Goal: Task Accomplishment & Management: Manage account settings

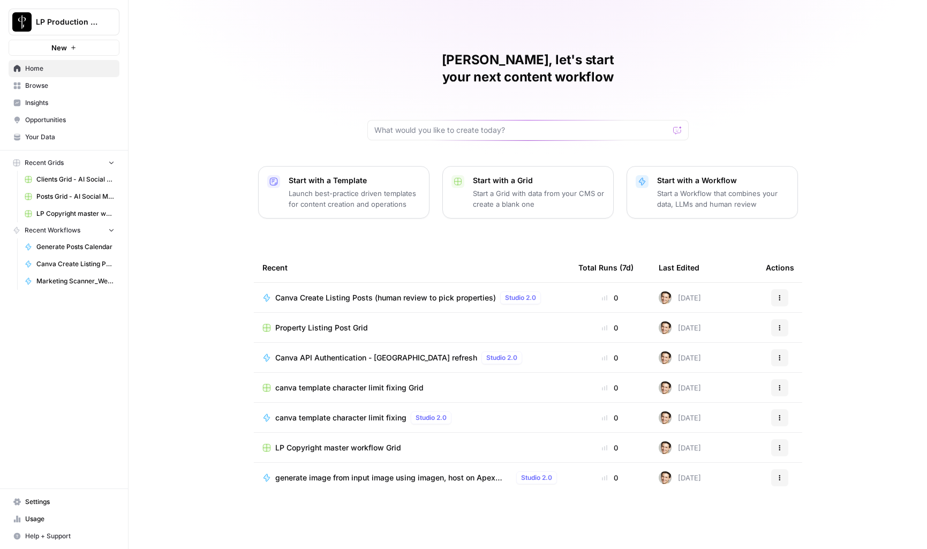
click at [32, 83] on span "Browse" at bounding box center [69, 86] width 89 height 10
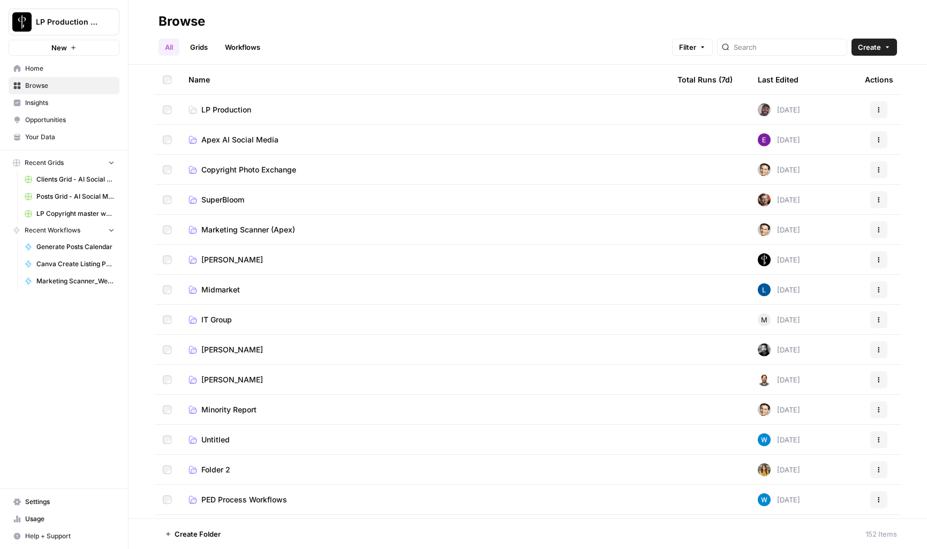
click at [236, 171] on span "Copyright Photo Exchange" at bounding box center [248, 169] width 95 height 11
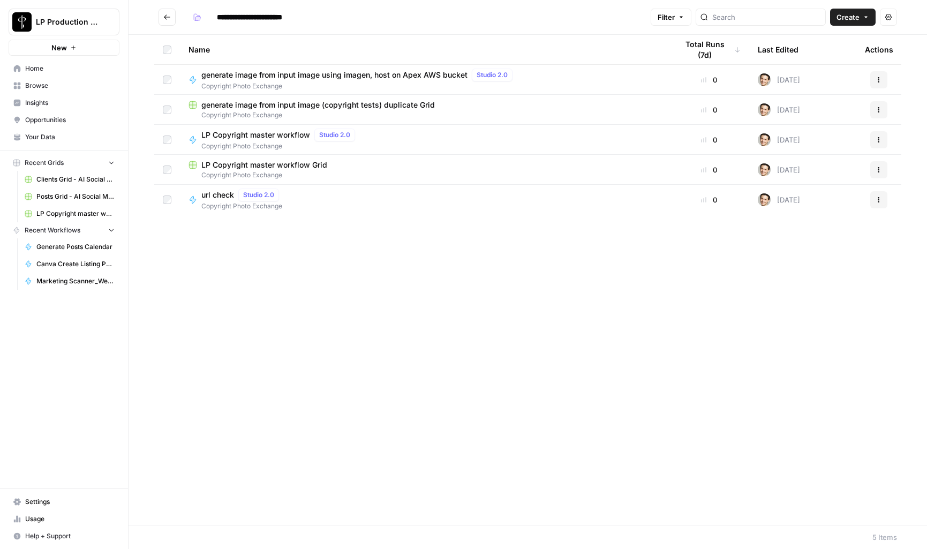
click at [247, 300] on div "Name Total Runs (7d) Last Edited Actions generate image from input image using …" at bounding box center [527, 280] width 798 height 490
click at [285, 164] on span "LP Copyright master workflow Grid" at bounding box center [264, 165] width 126 height 11
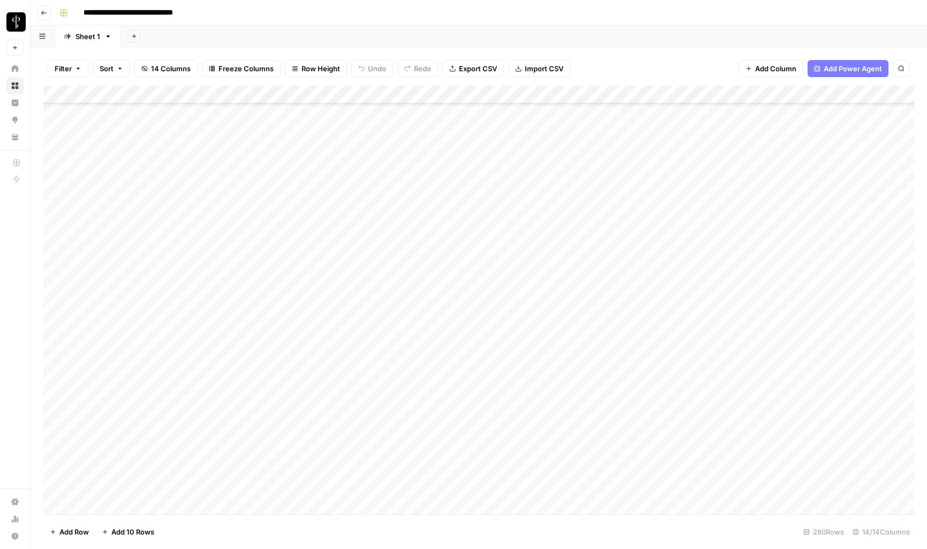
scroll to position [4703, 0]
click at [127, 505] on div "Add Column" at bounding box center [478, 300] width 870 height 428
click at [352, 509] on div "Add Column" at bounding box center [478, 300] width 870 height 428
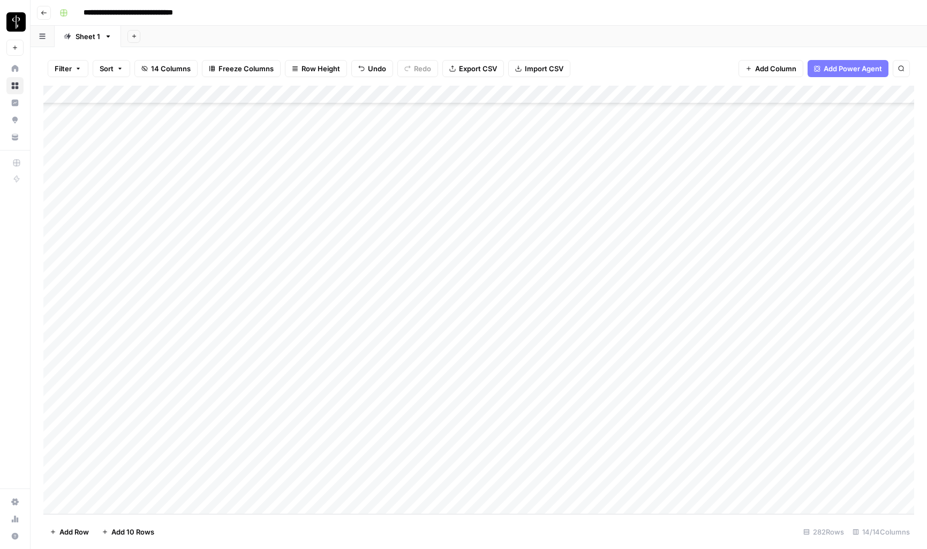
click at [178, 466] on div "Add Column" at bounding box center [478, 300] width 870 height 428
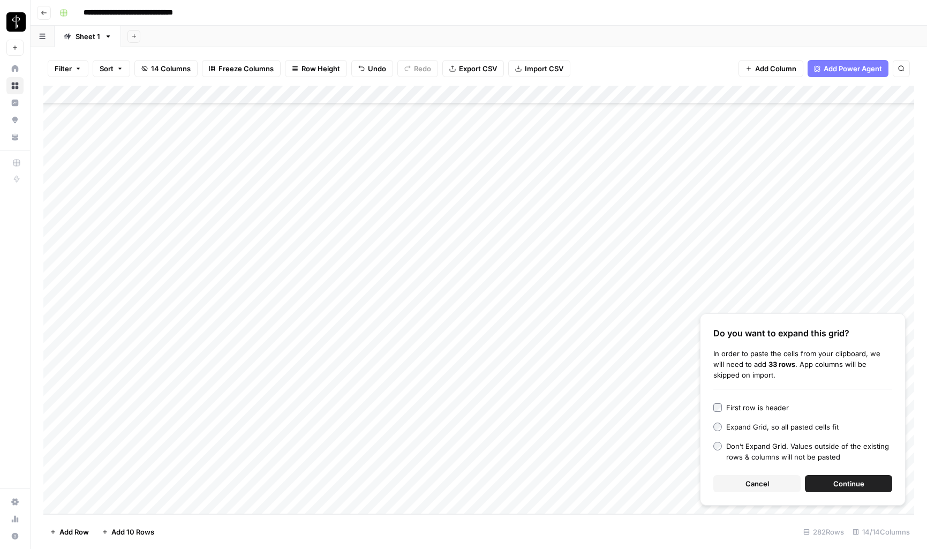
click at [825, 480] on button "Continue" at bounding box center [848, 483] width 87 height 17
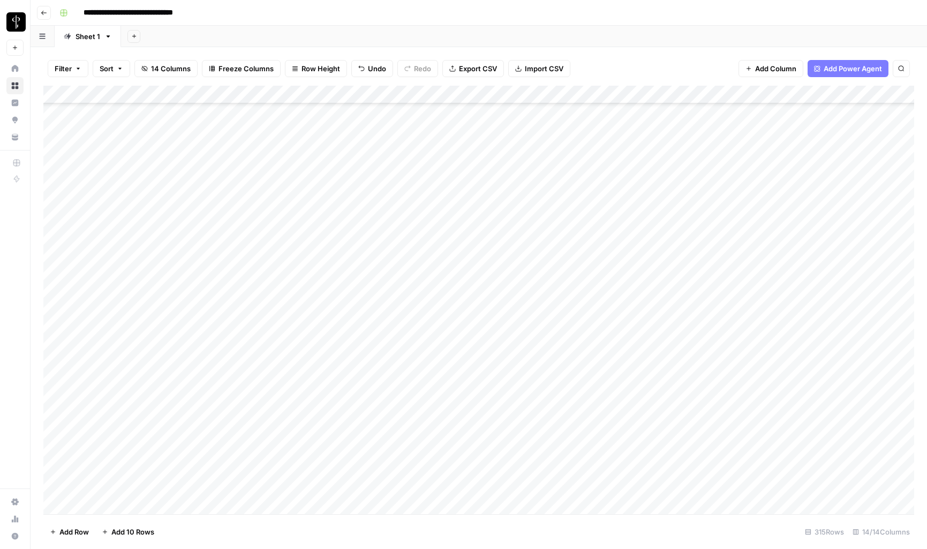
scroll to position [4841, 0]
click at [606, 369] on div "Add Column" at bounding box center [478, 300] width 870 height 428
click at [519, 368] on div "Add Column" at bounding box center [478, 300] width 870 height 428
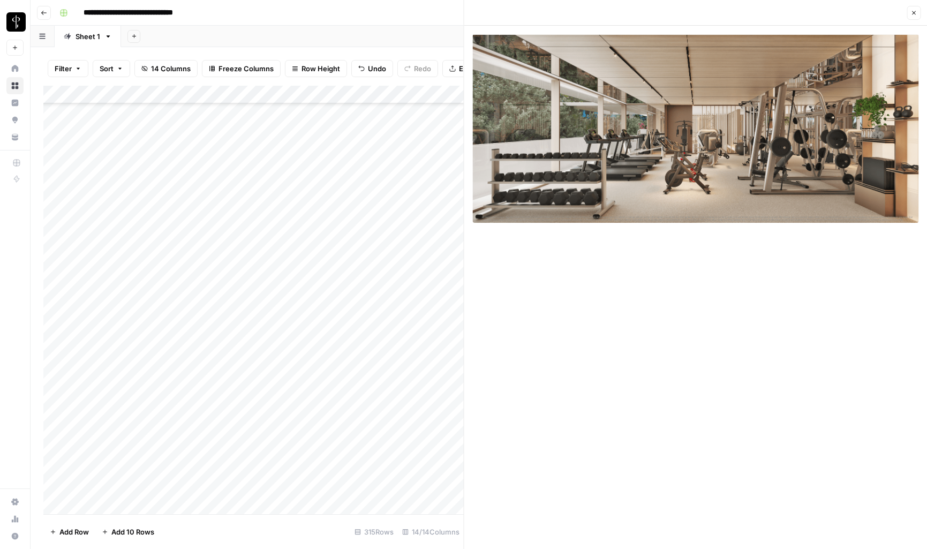
click at [914, 13] on icon "button" at bounding box center [913, 13] width 6 height 6
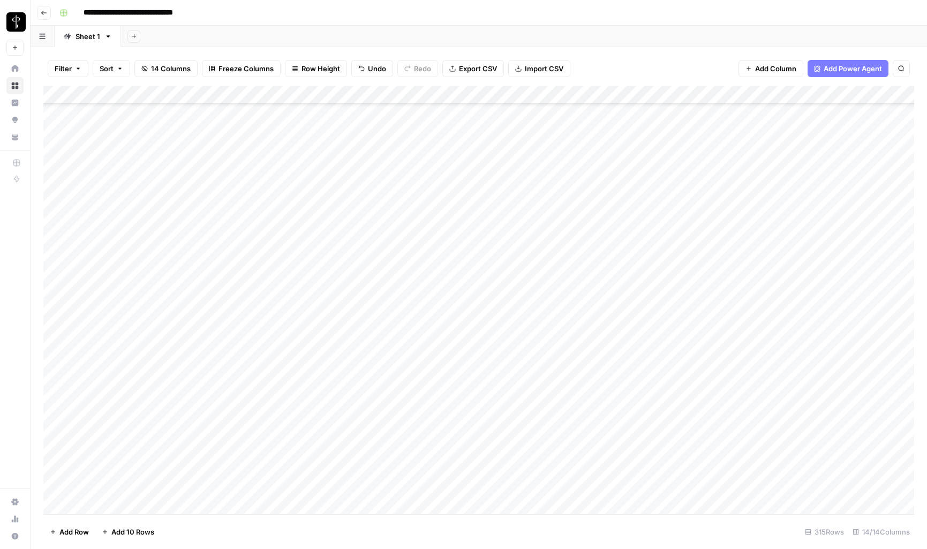
click at [607, 368] on div "Add Column" at bounding box center [478, 300] width 870 height 428
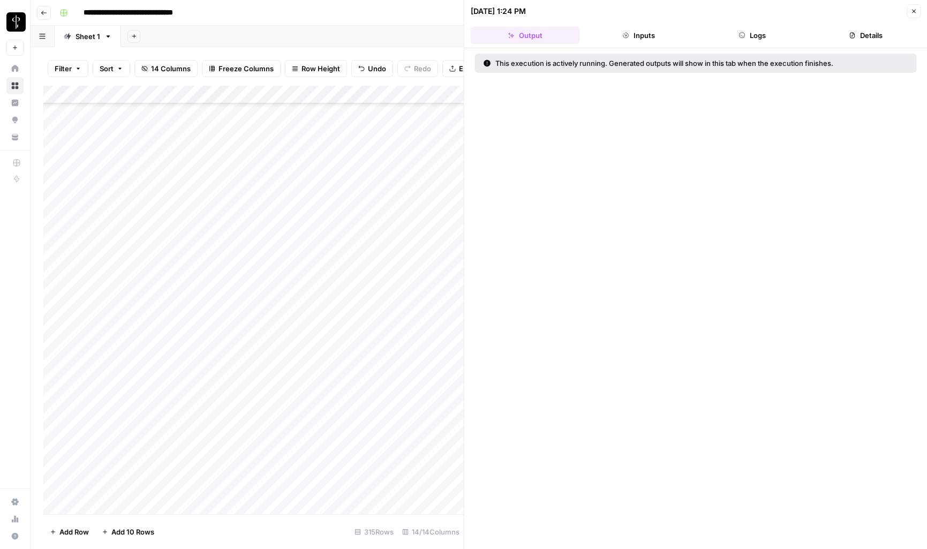
click at [768, 37] on button "Logs" at bounding box center [752, 35] width 109 height 17
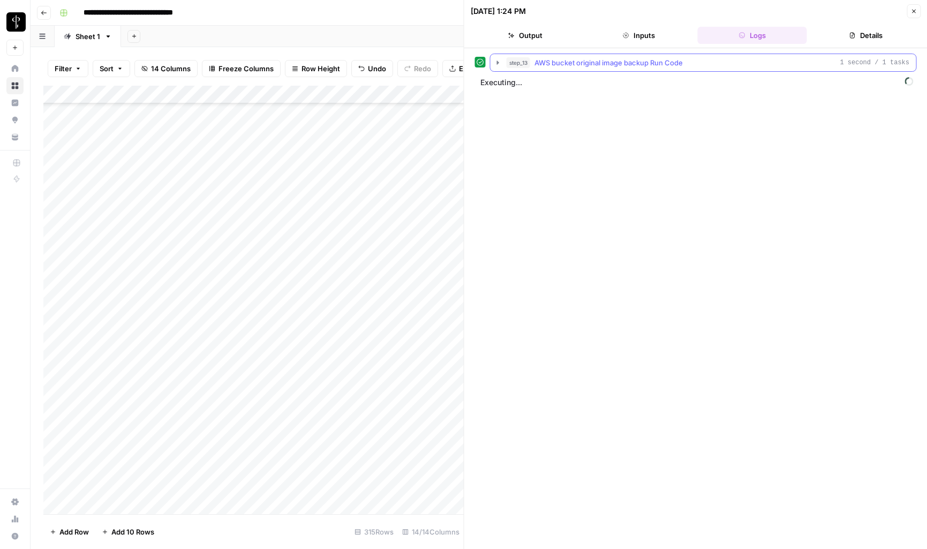
click at [496, 66] on icon "button" at bounding box center [498, 62] width 9 height 9
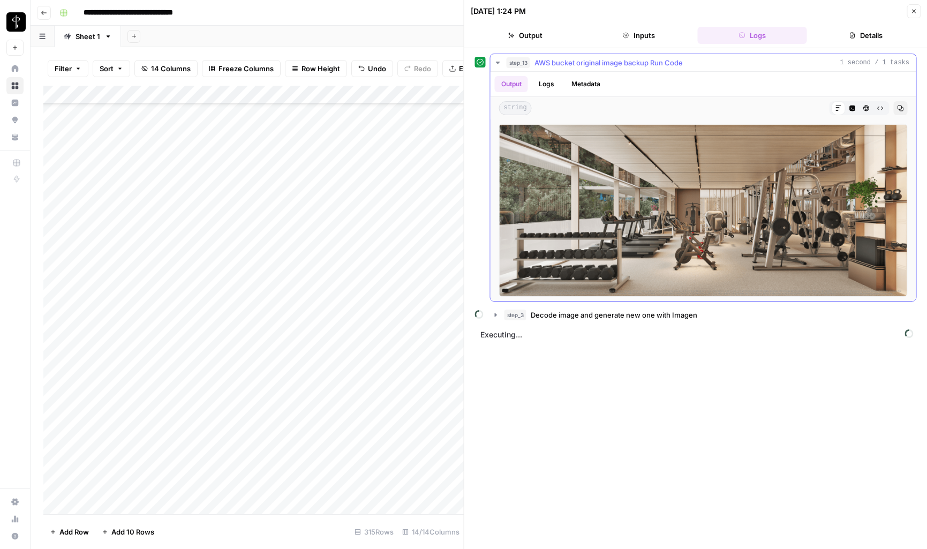
click at [498, 64] on icon "button" at bounding box center [498, 62] width 9 height 9
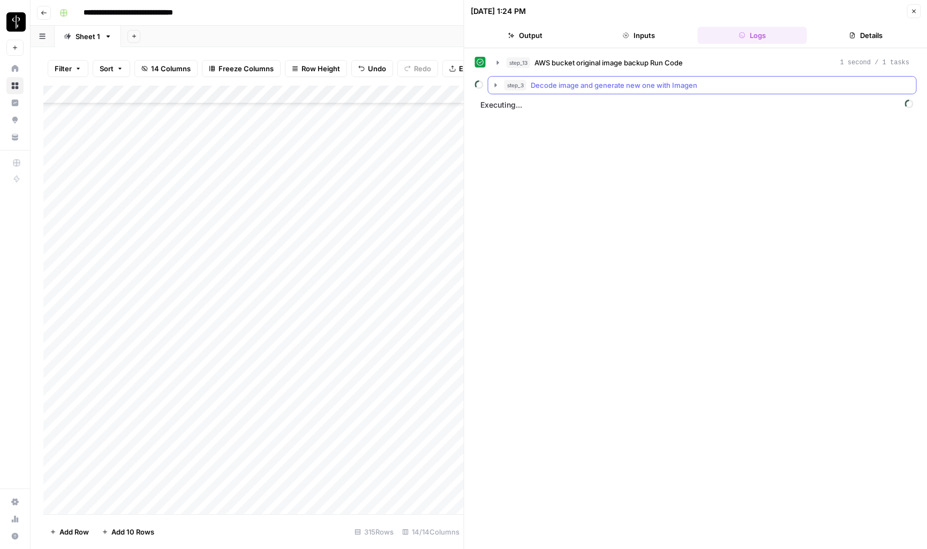
click at [495, 85] on icon "button" at bounding box center [496, 85] width 2 height 4
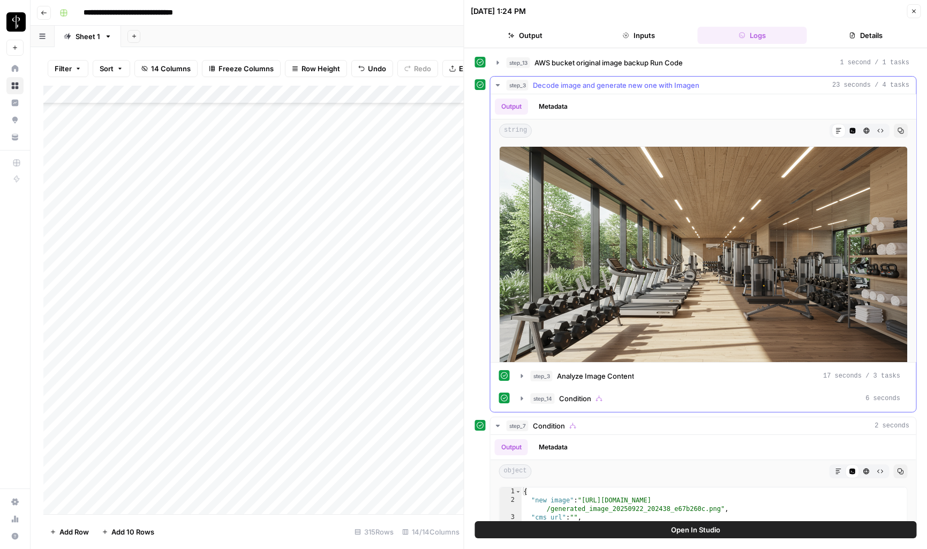
click at [495, 85] on icon "button" at bounding box center [498, 85] width 9 height 9
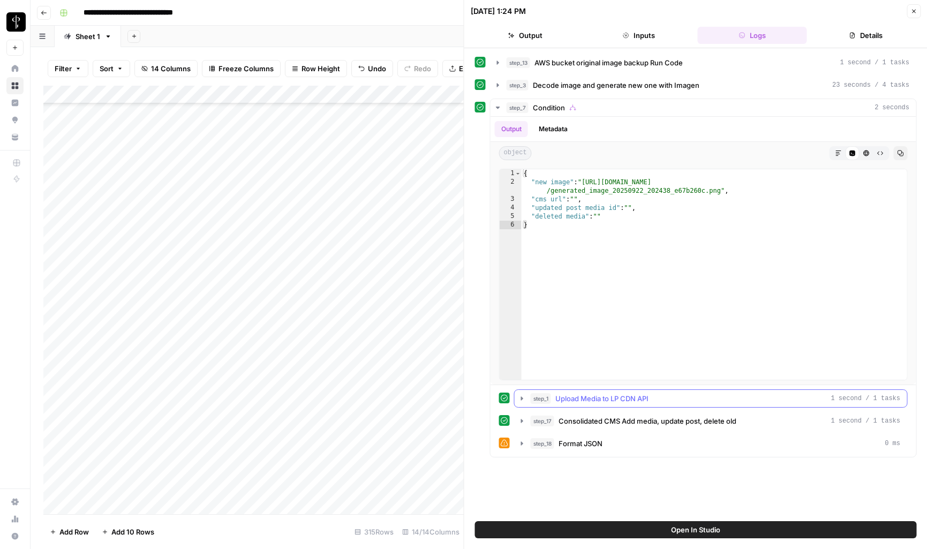
click at [521, 401] on icon "button" at bounding box center [522, 398] width 9 height 9
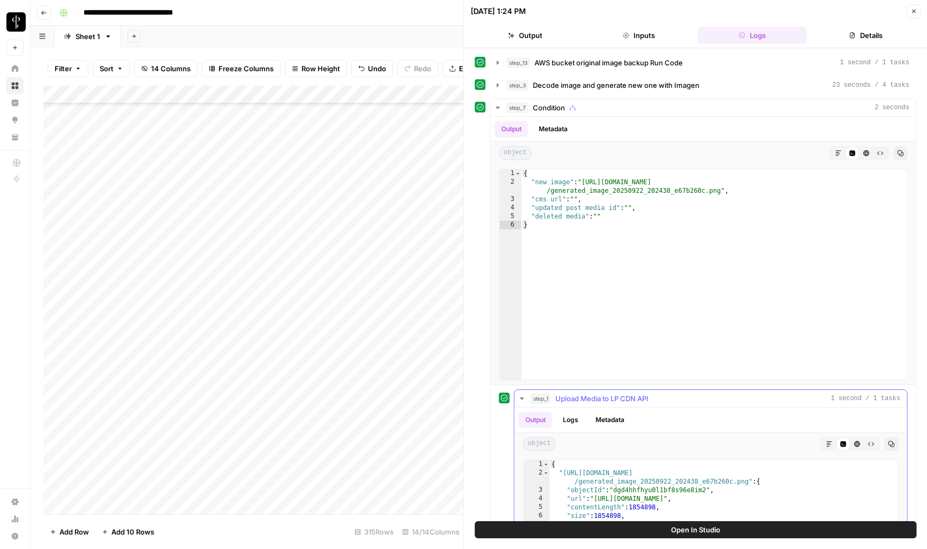
click at [521, 401] on icon "button" at bounding box center [522, 398] width 9 height 9
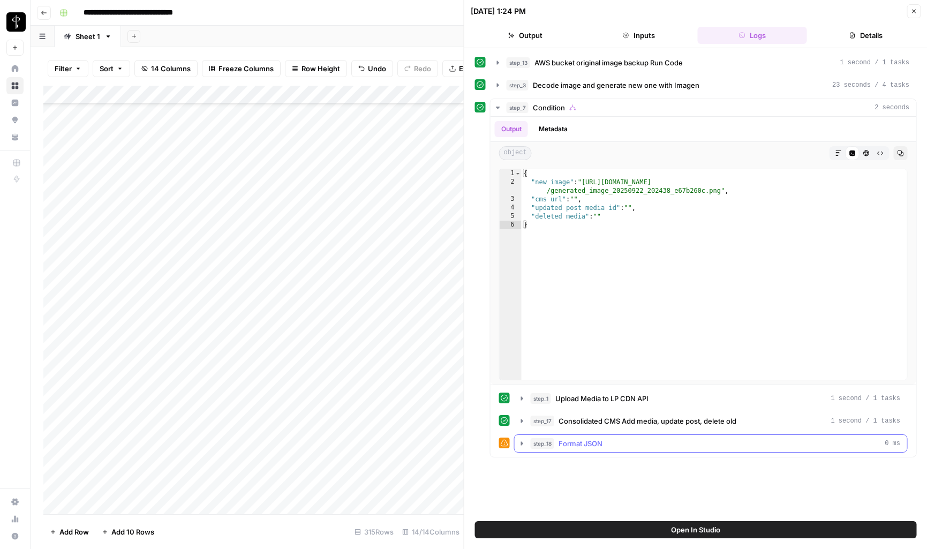
click at [524, 444] on icon "button" at bounding box center [522, 443] width 9 height 9
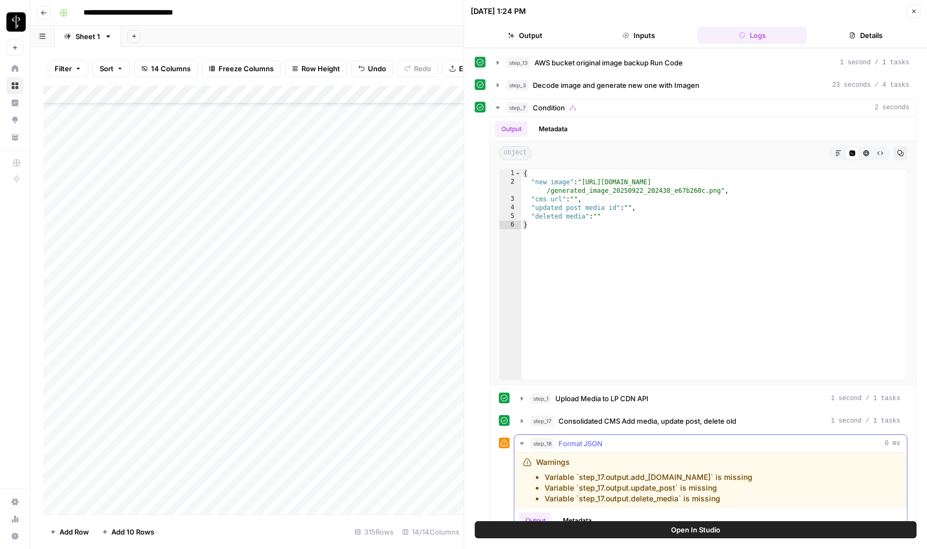
click at [524, 444] on icon "button" at bounding box center [522, 443] width 9 height 9
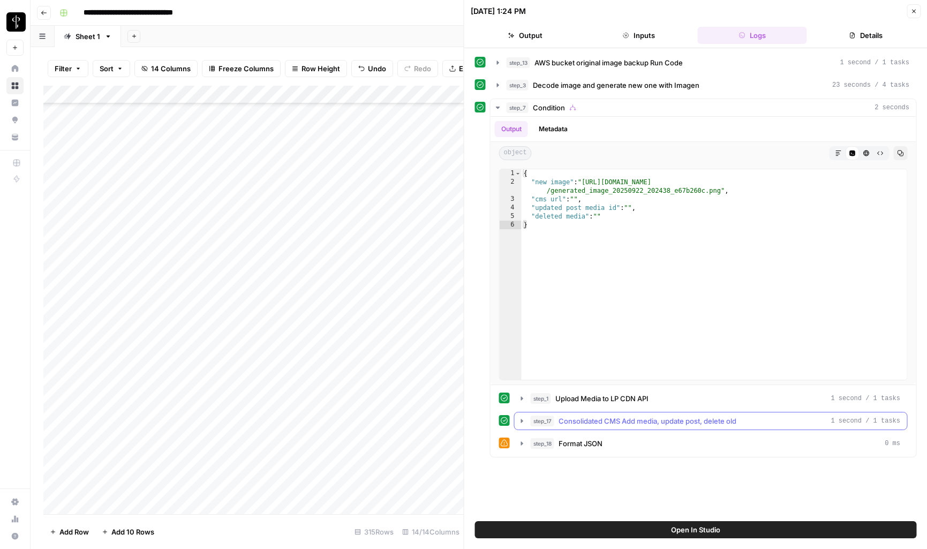
click at [525, 422] on icon "button" at bounding box center [522, 420] width 9 height 9
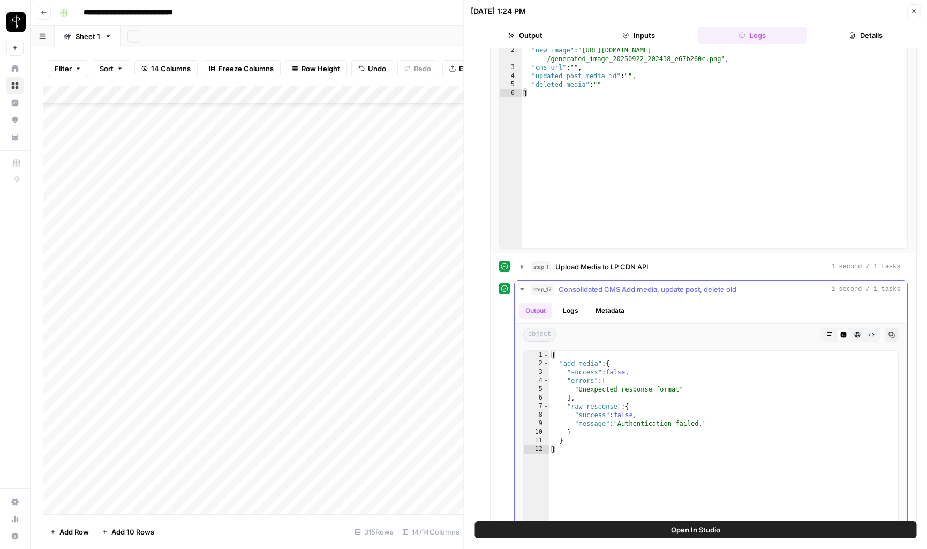
scroll to position [210, 0]
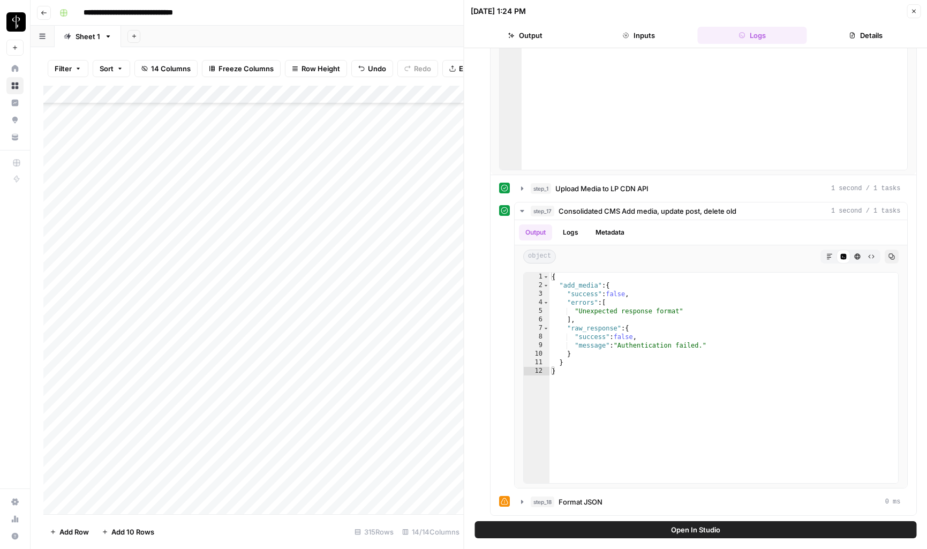
click at [916, 10] on icon "button" at bounding box center [913, 11] width 6 height 6
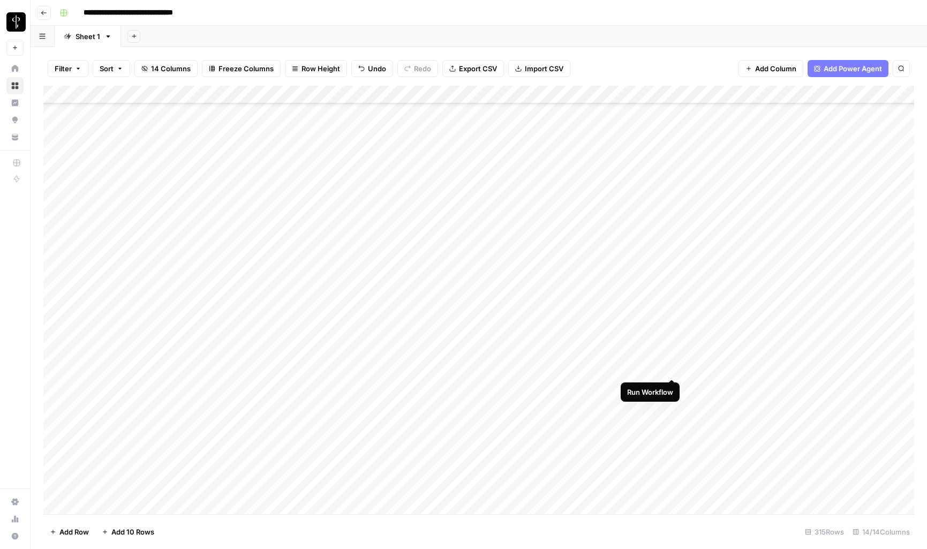
click at [673, 368] on div "Add Column" at bounding box center [478, 300] width 870 height 428
click at [523, 366] on div "Add Column" at bounding box center [478, 300] width 870 height 428
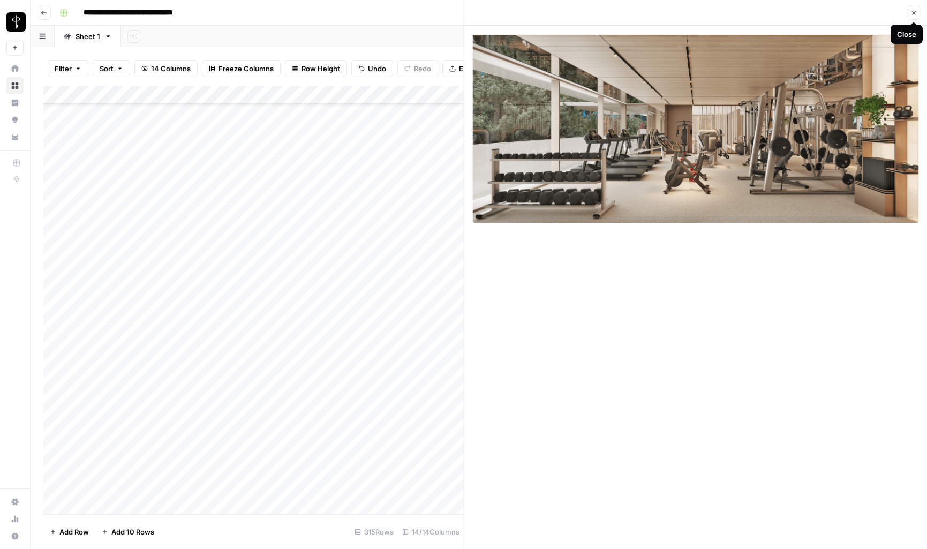
click at [916, 11] on button "Close" at bounding box center [913, 13] width 14 height 14
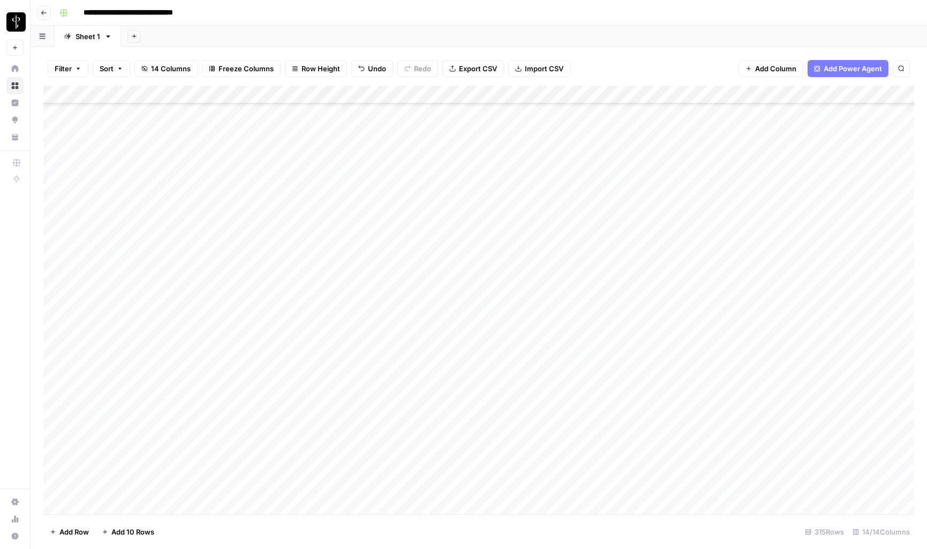
click at [633, 366] on div "Add Column" at bounding box center [478, 300] width 870 height 428
click at [631, 368] on div "Add Column" at bounding box center [478, 300] width 870 height 428
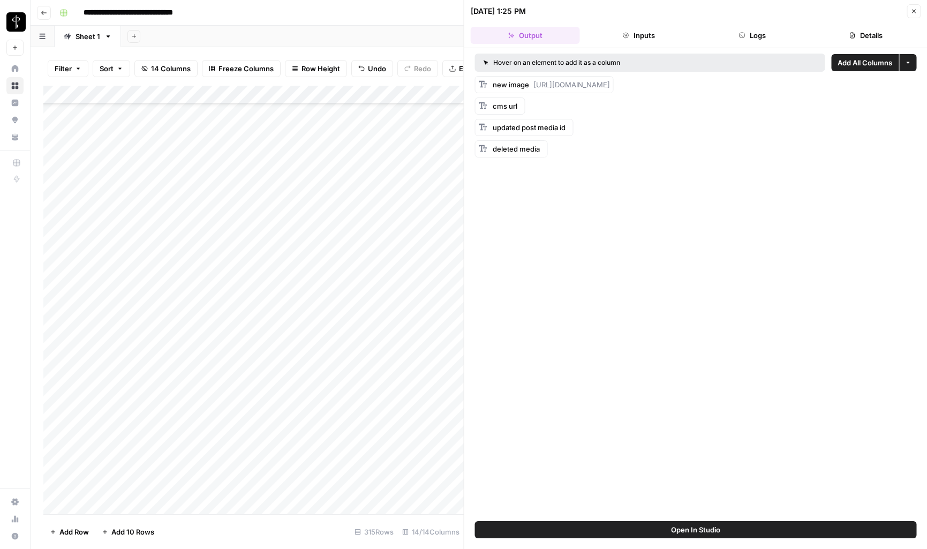
click at [748, 34] on button "Logs" at bounding box center [752, 35] width 109 height 17
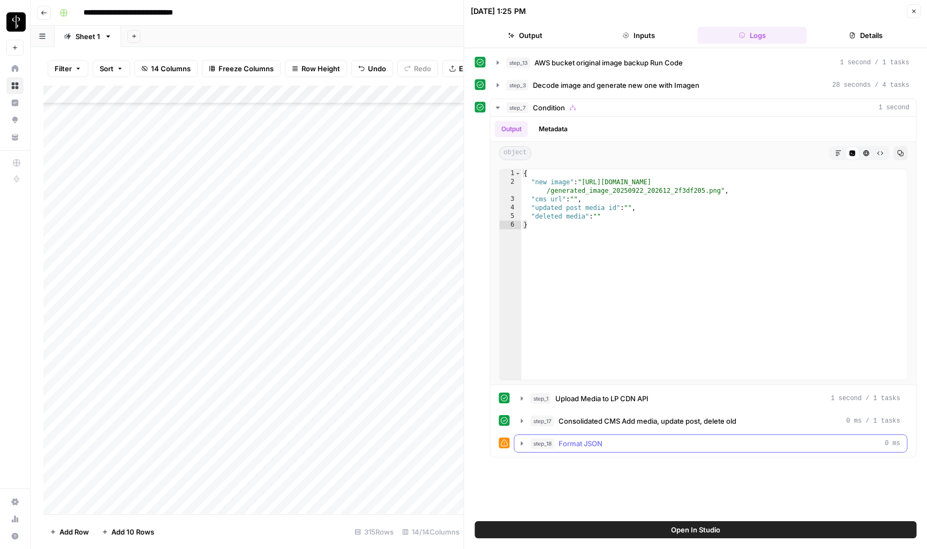
click at [517, 442] on button "step_18 Format JSON 0 ms" at bounding box center [710, 443] width 392 height 17
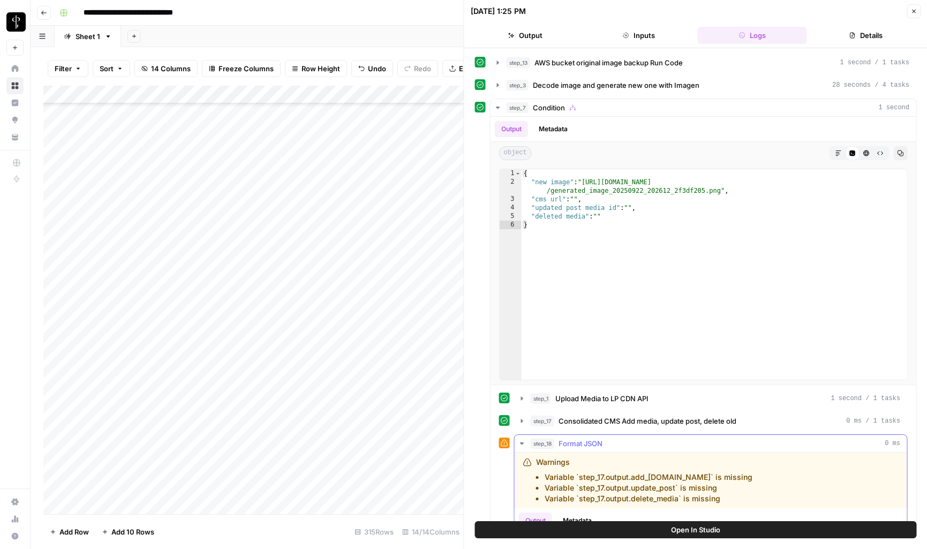
click at [518, 442] on icon "button" at bounding box center [522, 443] width 9 height 9
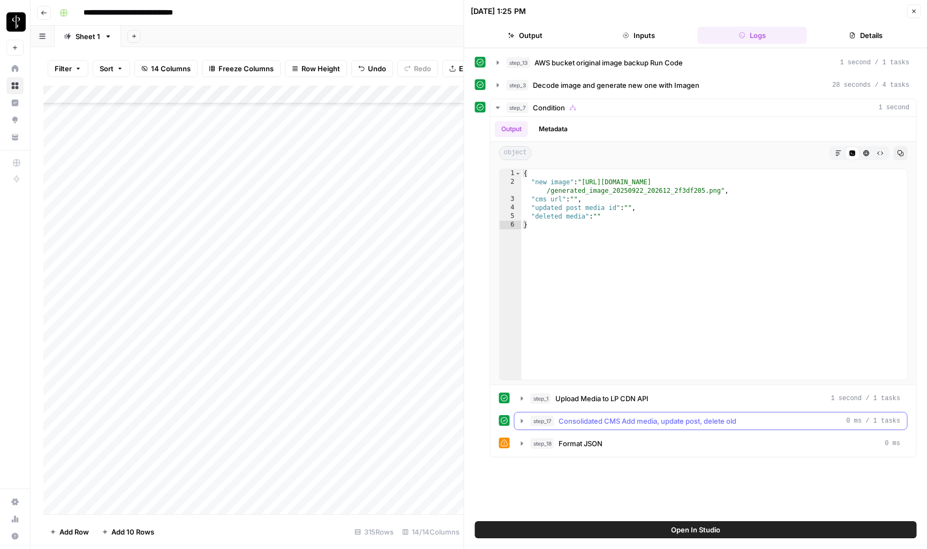
click at [522, 420] on icon "button" at bounding box center [522, 420] width 9 height 9
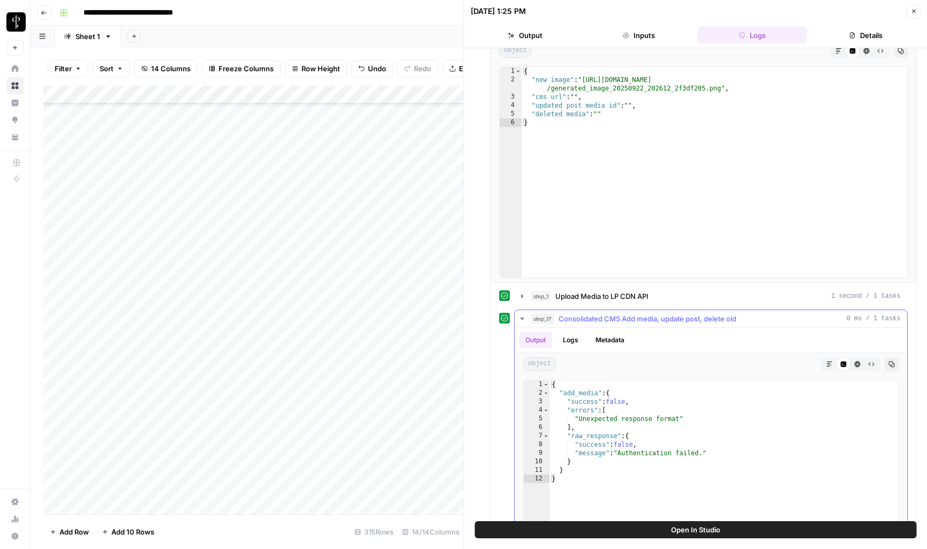
scroll to position [148, 0]
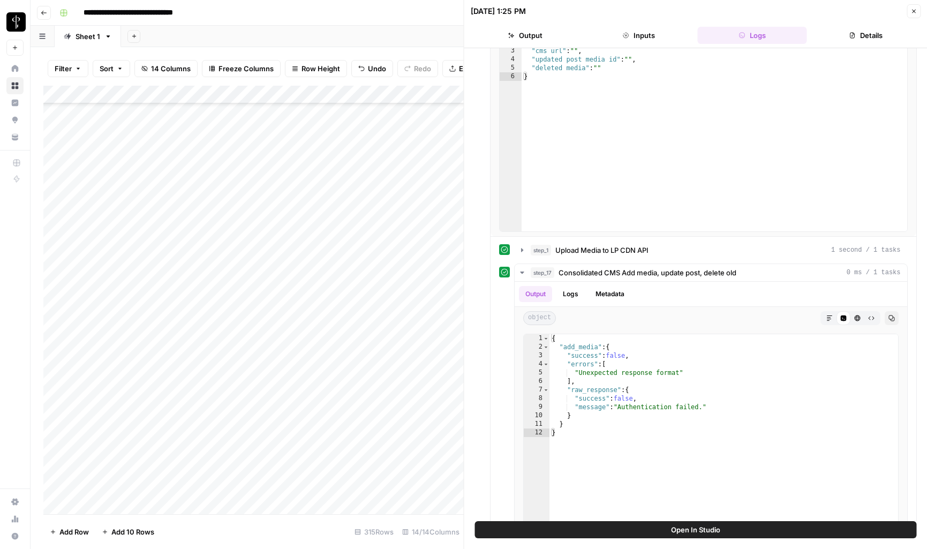
click at [913, 11] on icon "button" at bounding box center [914, 12] width 4 height 4
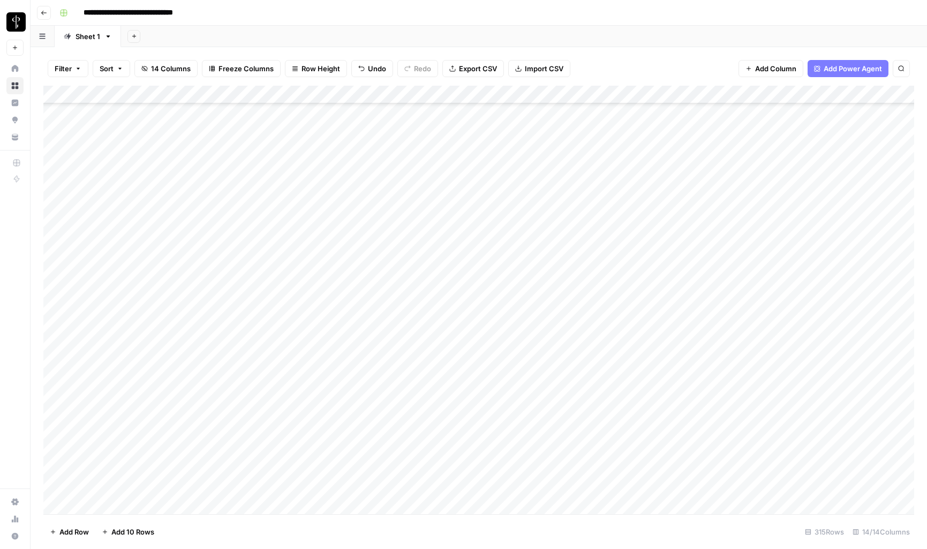
click at [612, 367] on div "Add Column" at bounding box center [478, 300] width 870 height 428
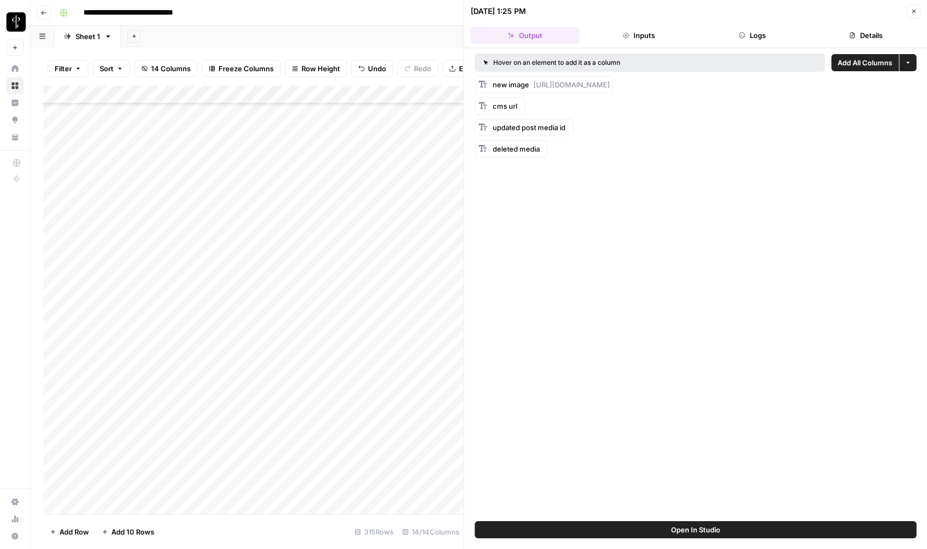
click at [913, 10] on icon "button" at bounding box center [913, 11] width 6 height 6
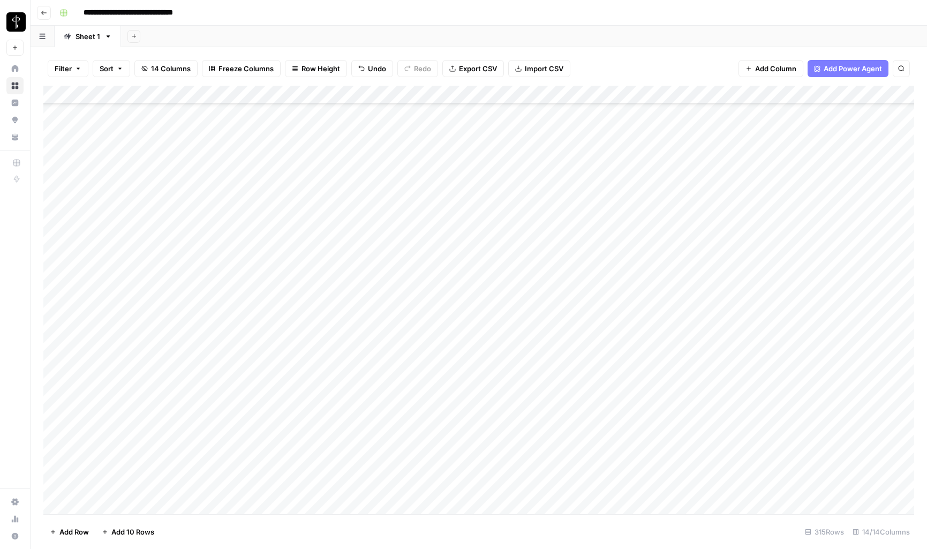
click at [587, 95] on div "Add Column" at bounding box center [478, 300] width 870 height 428
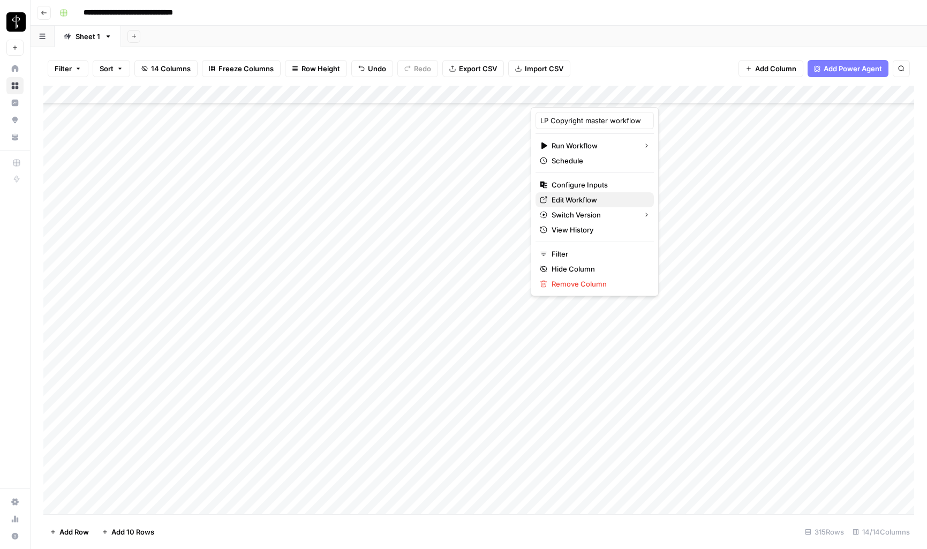
click at [569, 195] on span "Edit Workflow" at bounding box center [598, 199] width 94 height 11
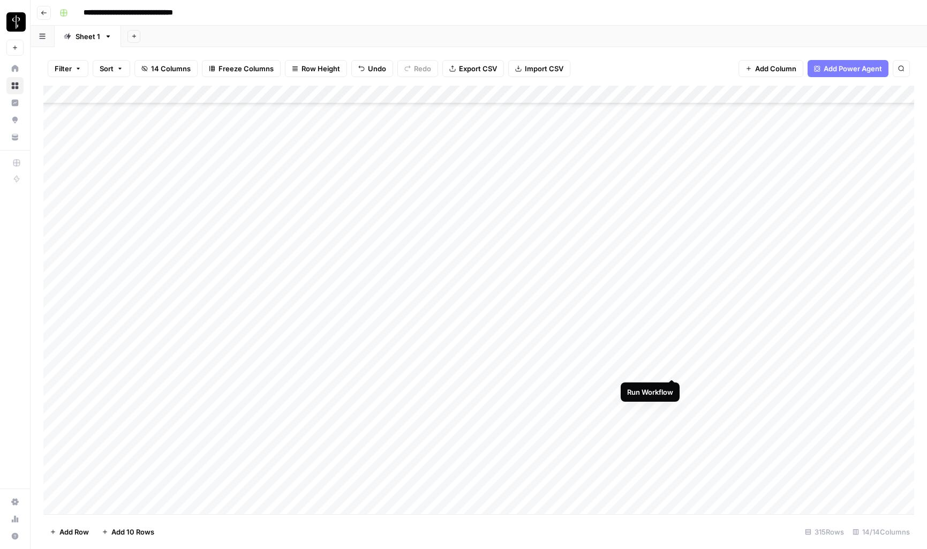
click at [673, 368] on div "Add Column" at bounding box center [478, 300] width 870 height 428
click at [376, 373] on div "Add Column" at bounding box center [478, 300] width 870 height 428
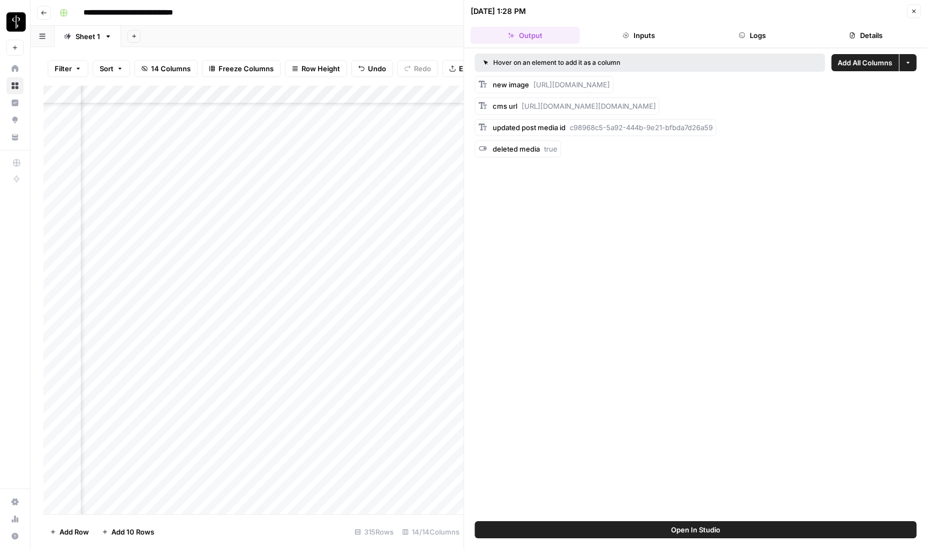
click at [756, 33] on button "Logs" at bounding box center [752, 35] width 109 height 17
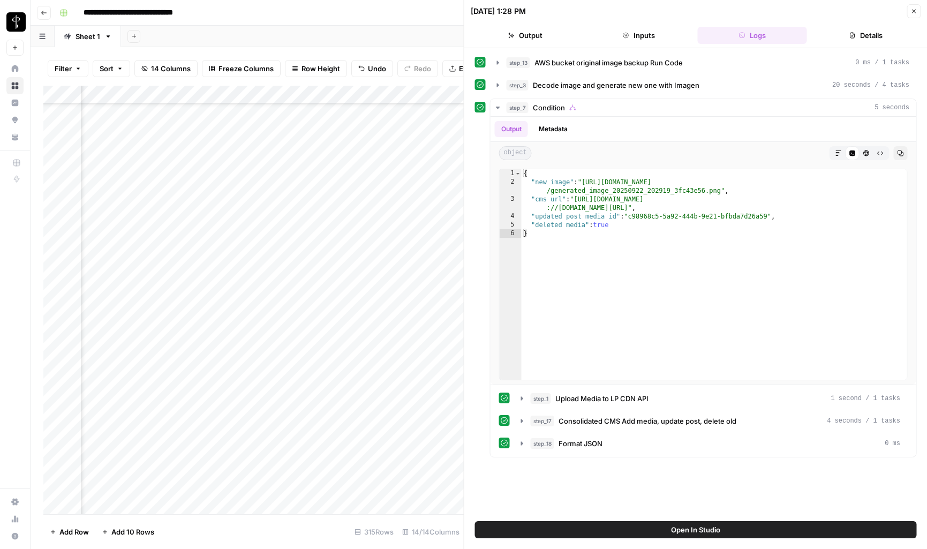
scroll to position [5331, 209]
click at [312, 350] on div "Add Column" at bounding box center [253, 300] width 420 height 428
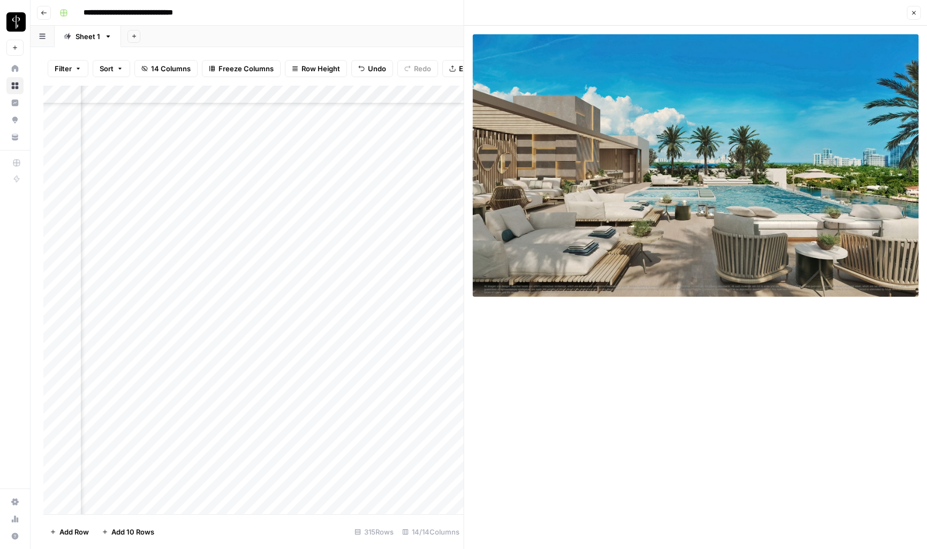
scroll to position [4976, 209]
click at [311, 304] on div "Add Column" at bounding box center [253, 300] width 420 height 428
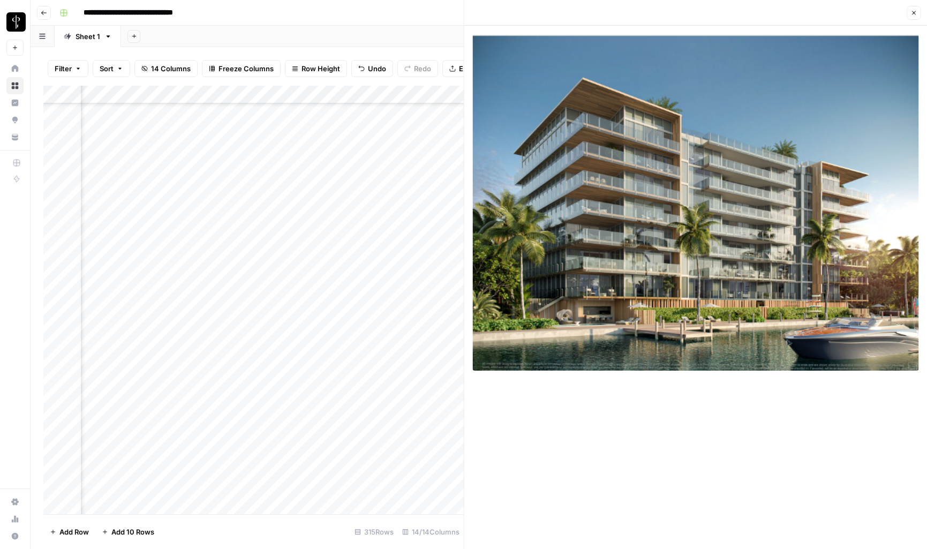
scroll to position [5044, 209]
click at [311, 422] on div "Add Column" at bounding box center [253, 300] width 420 height 428
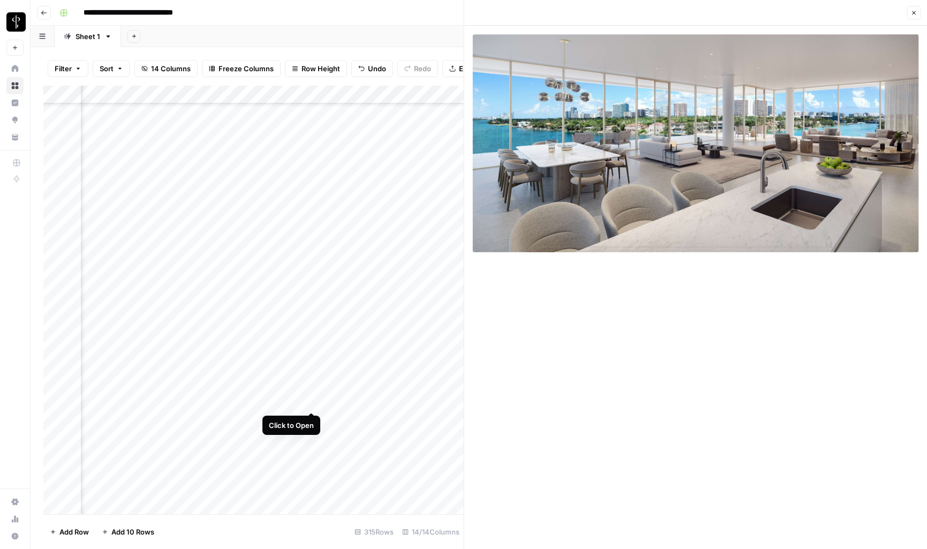
click at [312, 402] on div "Add Column" at bounding box center [253, 300] width 420 height 428
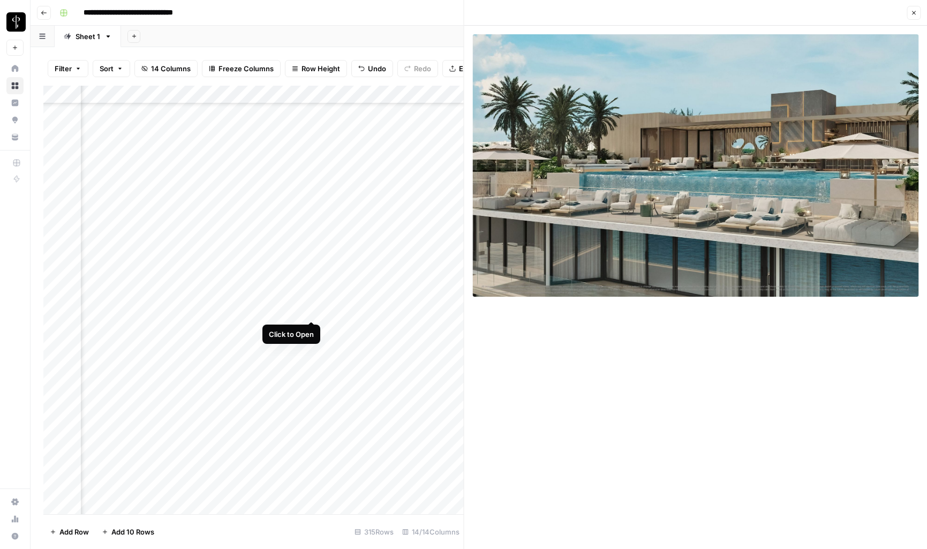
click at [311, 309] on div "Add Column" at bounding box center [253, 300] width 420 height 428
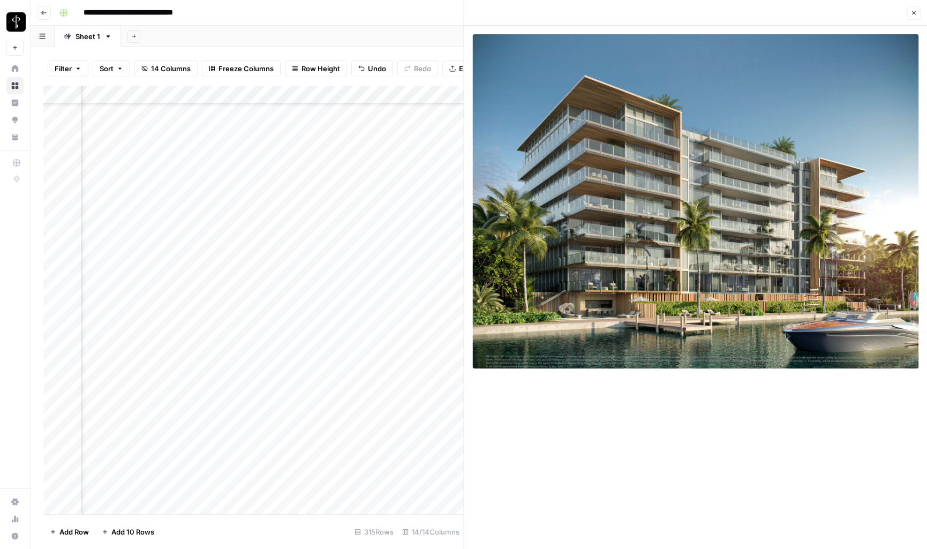
click at [398, 310] on div "Add Column" at bounding box center [253, 300] width 420 height 428
click at [314, 429] on div "Add Column" at bounding box center [253, 300] width 420 height 428
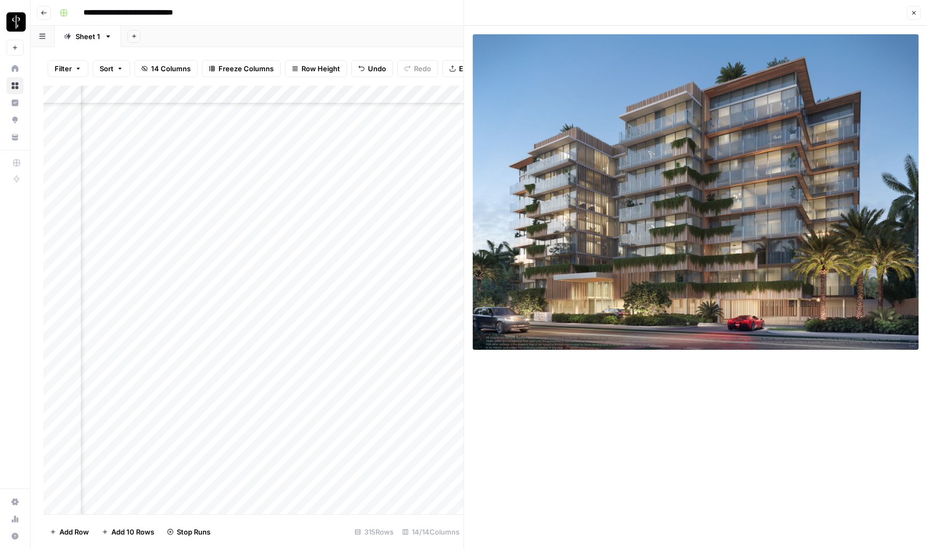
scroll to position [5230, 209]
click at [313, 415] on div "Add Column" at bounding box center [253, 300] width 420 height 428
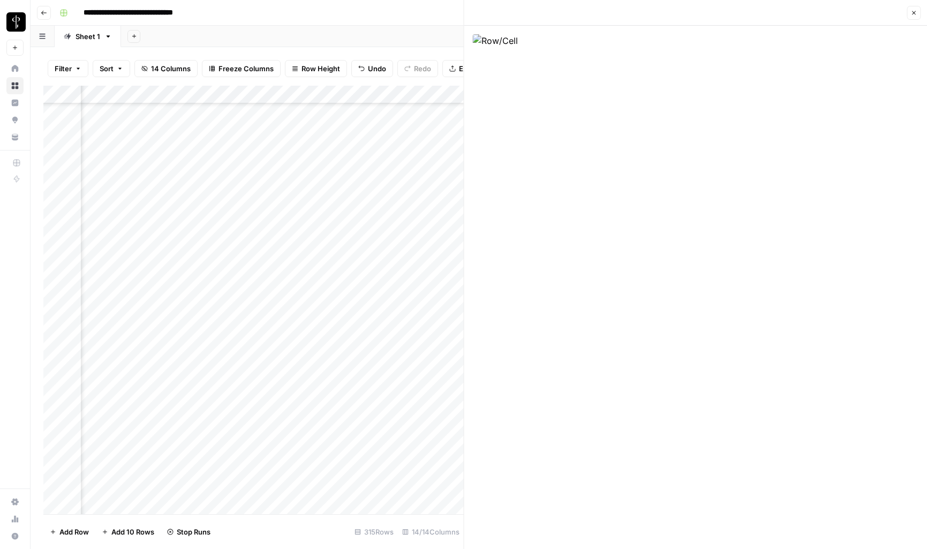
click at [401, 417] on div "Add Column" at bounding box center [253, 300] width 420 height 428
click at [442, 166] on div "Add Column" at bounding box center [253, 300] width 420 height 428
click at [428, 459] on div "Add Column" at bounding box center [253, 300] width 420 height 428
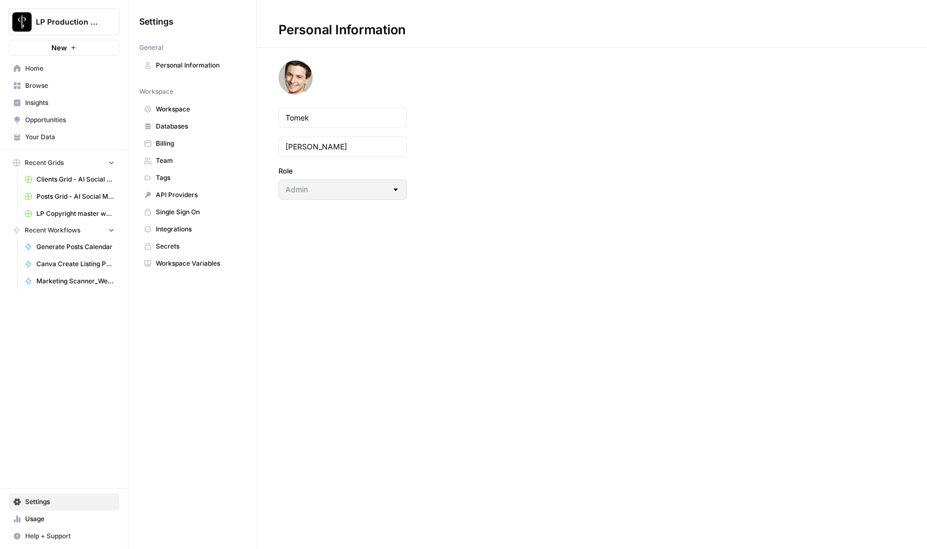
click at [174, 269] on link "Workspace Variables" at bounding box center [192, 263] width 107 height 17
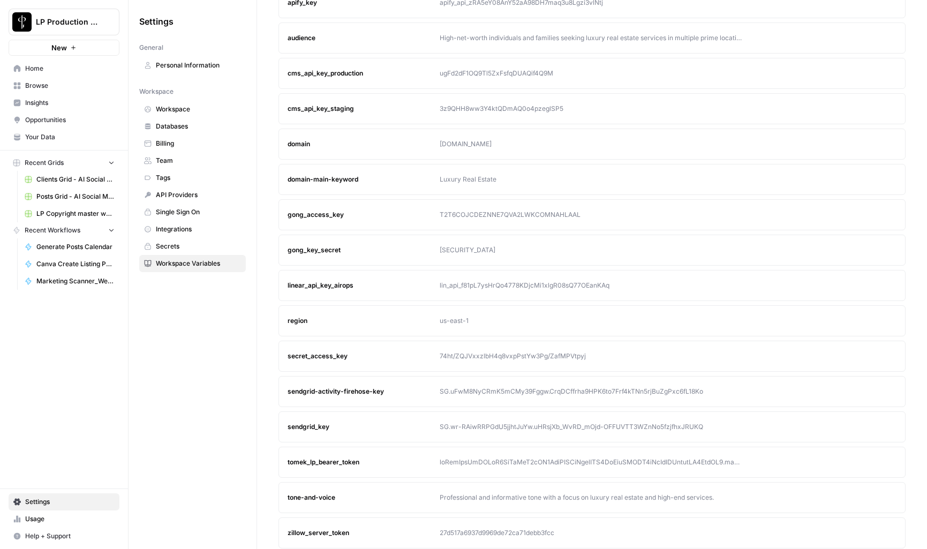
scroll to position [112, 0]
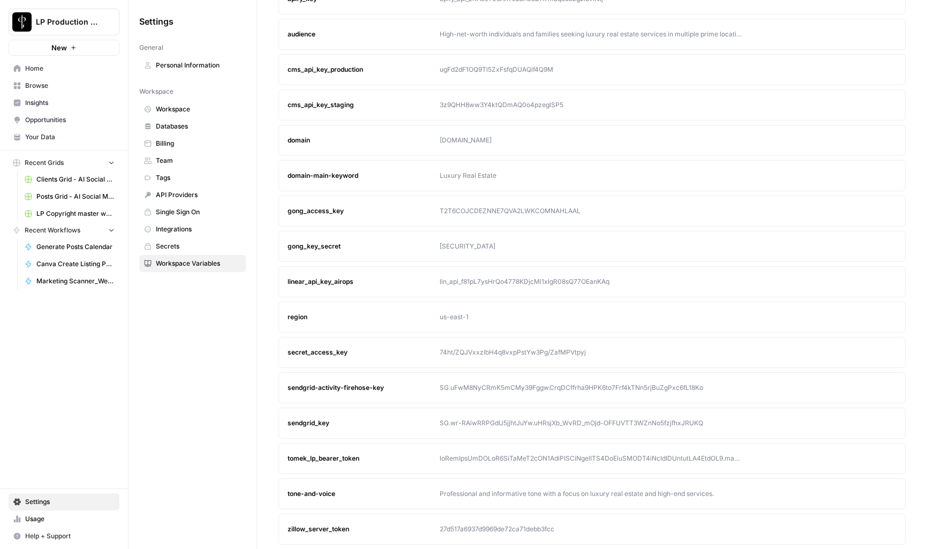
click at [389, 455] on div "tomek_lp_bearer_token" at bounding box center [363, 458] width 152 height 10
click at [869, 458] on icon "button" at bounding box center [867, 458] width 6 height 6
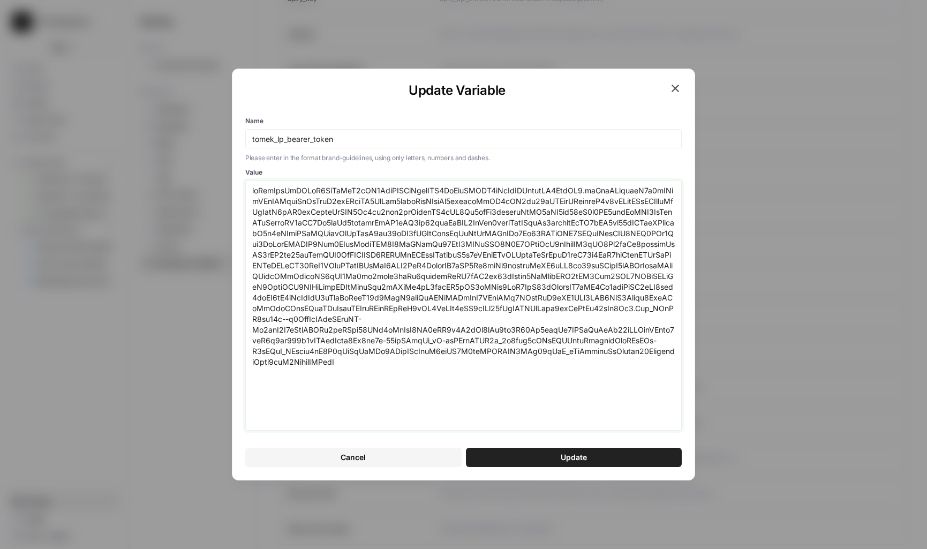
click at [427, 287] on textarea "Value" at bounding box center [463, 305] width 423 height 240
click at [555, 457] on button "Update" at bounding box center [574, 457] width 216 height 19
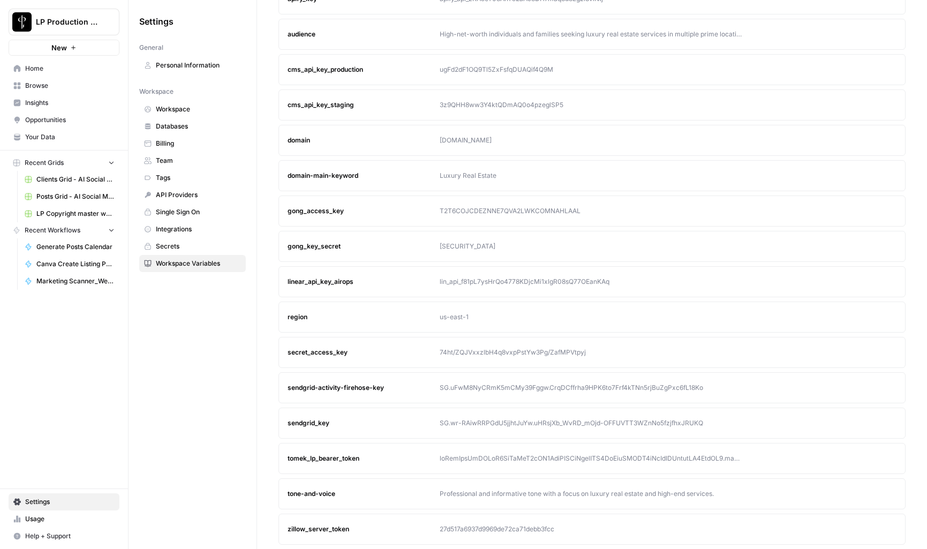
click at [346, 461] on div "tomek_lp_bearer_token" at bounding box center [363, 458] width 152 height 10
click at [864, 456] on icon "button" at bounding box center [867, 458] width 6 height 6
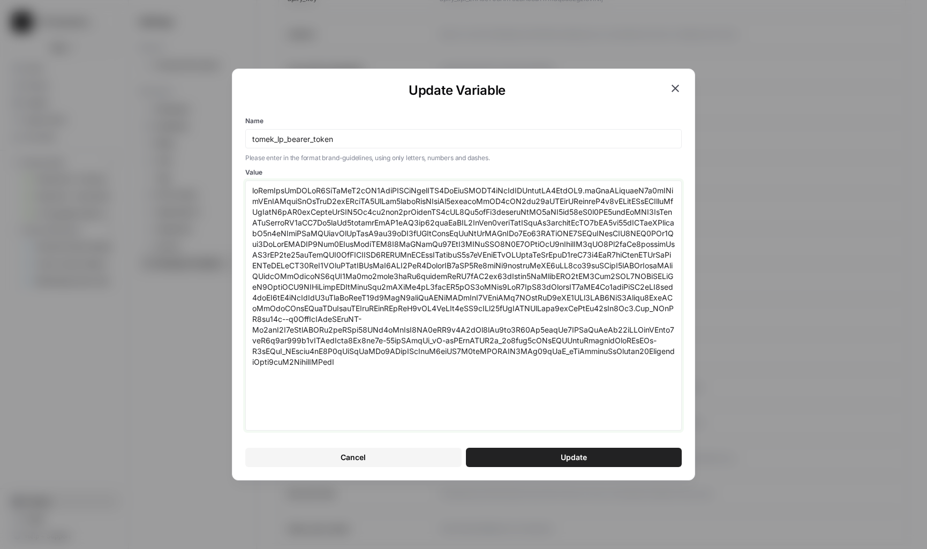
click at [539, 355] on textarea "Value" at bounding box center [463, 305] width 423 height 240
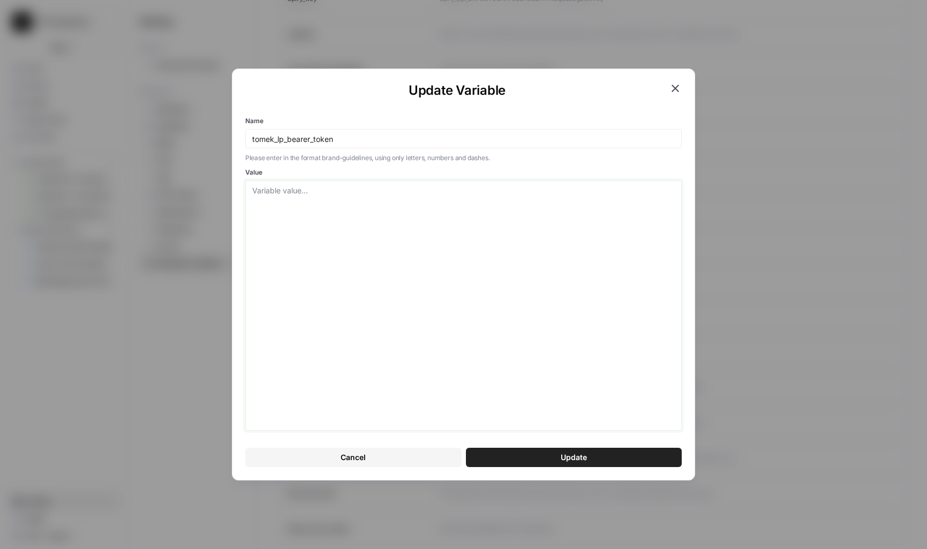
paste textarea "eyJhbGciOiJSUzI1NiIsInR5cCI6IkpXVCIsImtpZCI6ImFydEFXRV9rTzVlZHByeldNZ3ZodSJ9.ey…"
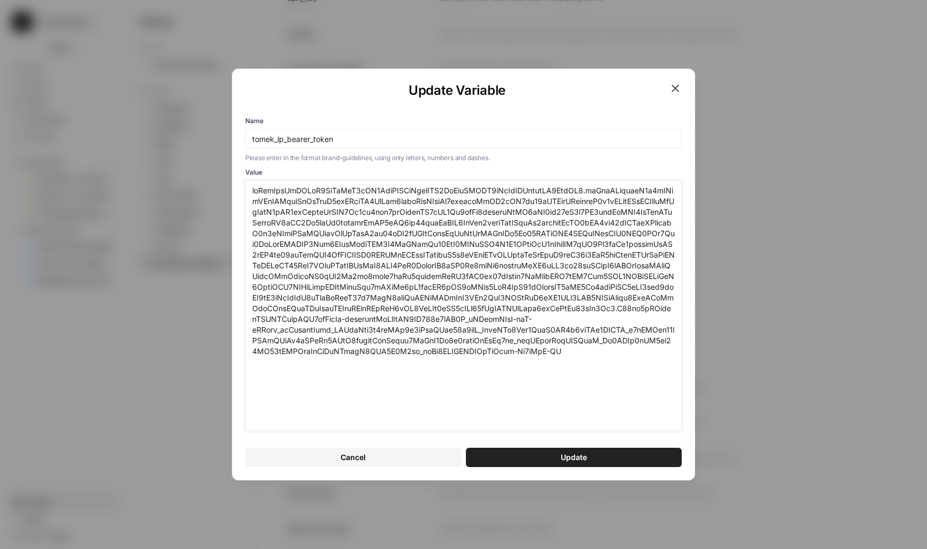
type textarea "eyJhbGciOiJSUzI1NiIsInR5cCI6IkpXVCIsImtpZCI6ImFydEFXRV9rTzVlZHByeldNZ3ZodSJ9.ey…"
click at [610, 453] on button "Update" at bounding box center [574, 457] width 216 height 19
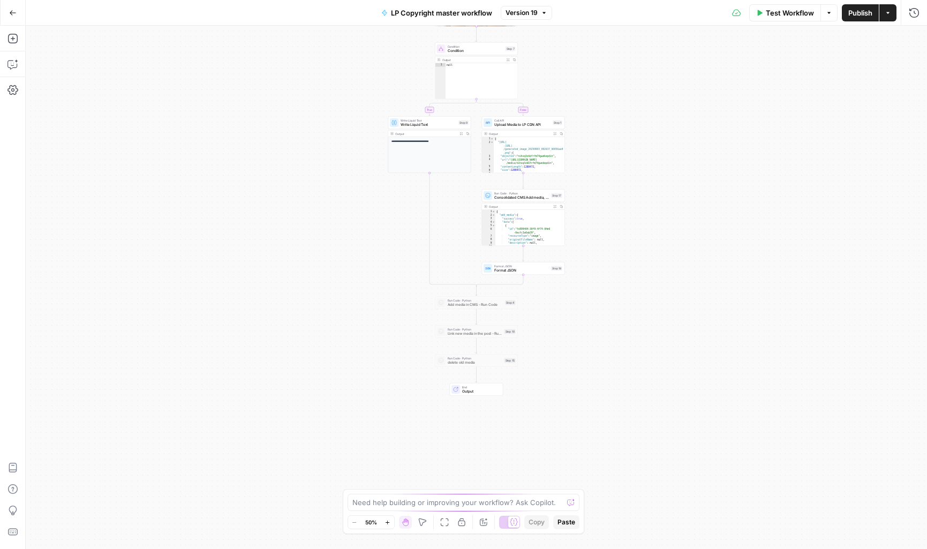
click at [525, 198] on span "Consolidated CMS Add media, update post, delete old" at bounding box center [521, 197] width 55 height 5
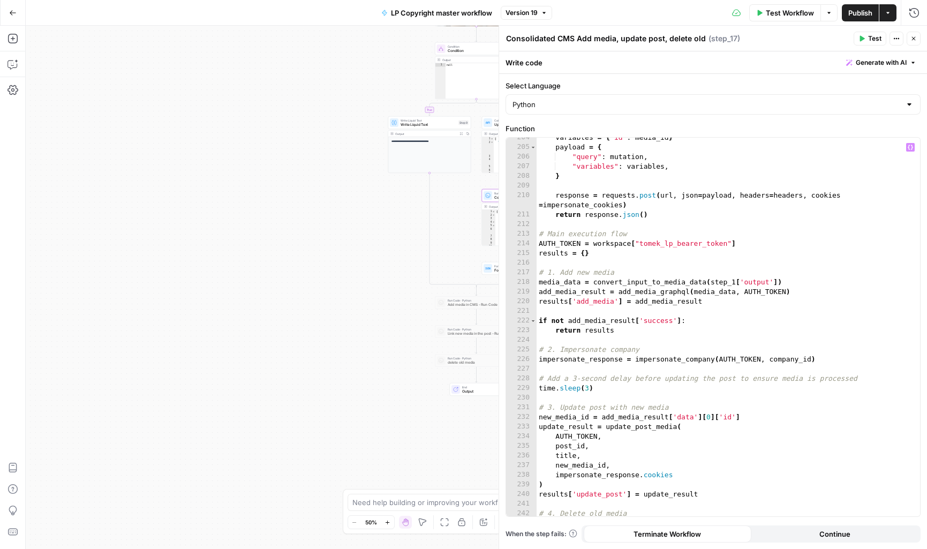
scroll to position [2020, 0]
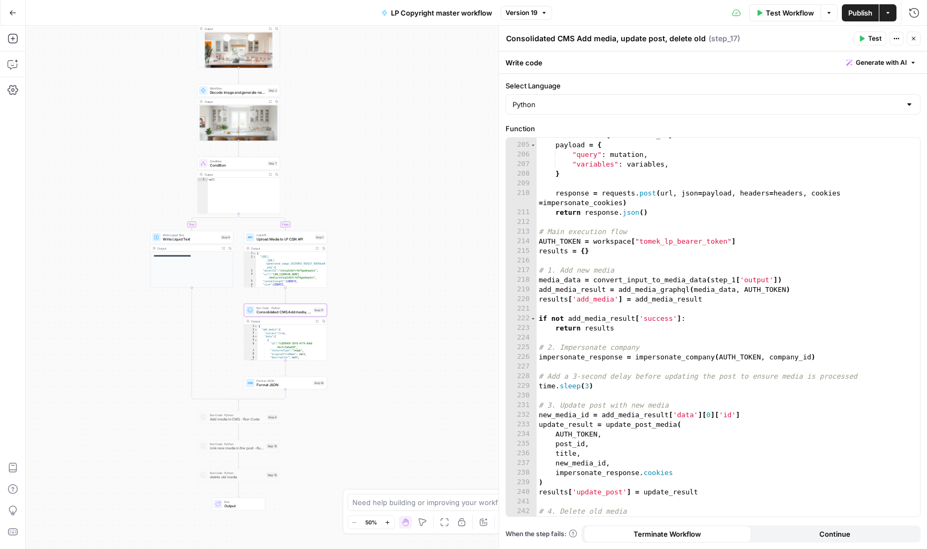
drag, startPoint x: 372, startPoint y: 285, endPoint x: 135, endPoint y: 401, distance: 263.8
click at [135, 401] on div "**********" at bounding box center [476, 287] width 901 height 523
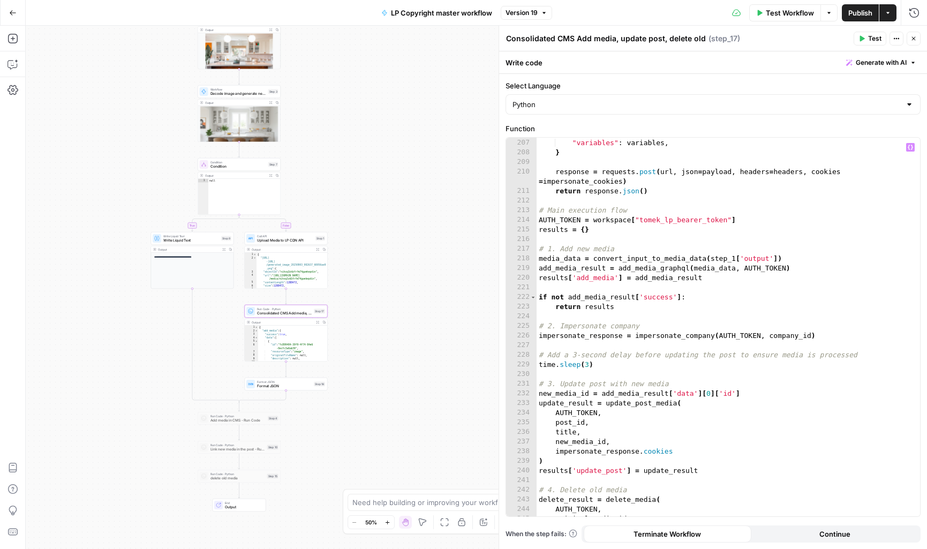
scroll to position [2039, 0]
